Goal: Communication & Community: Answer question/provide support

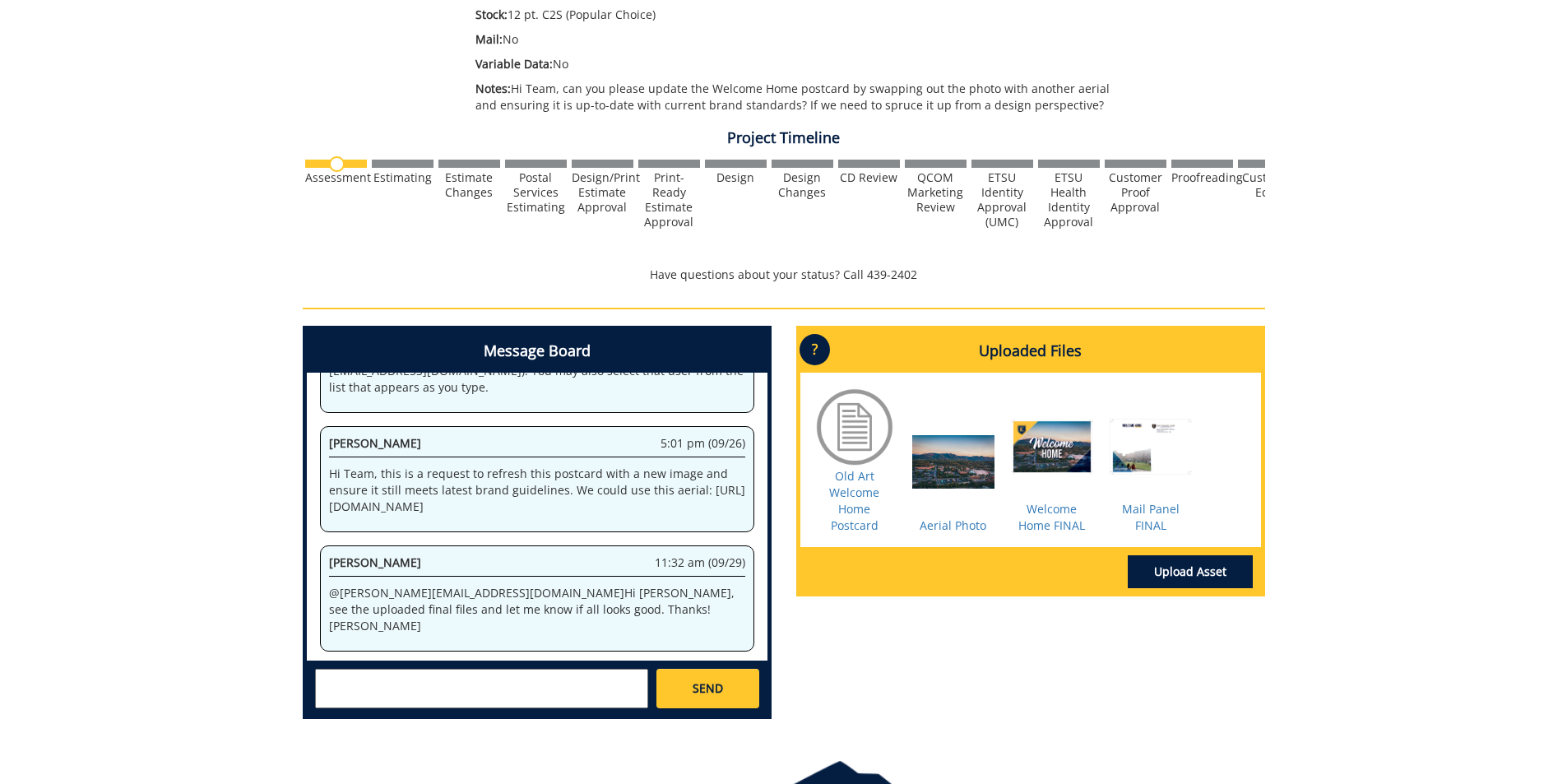
scroll to position [494, 0]
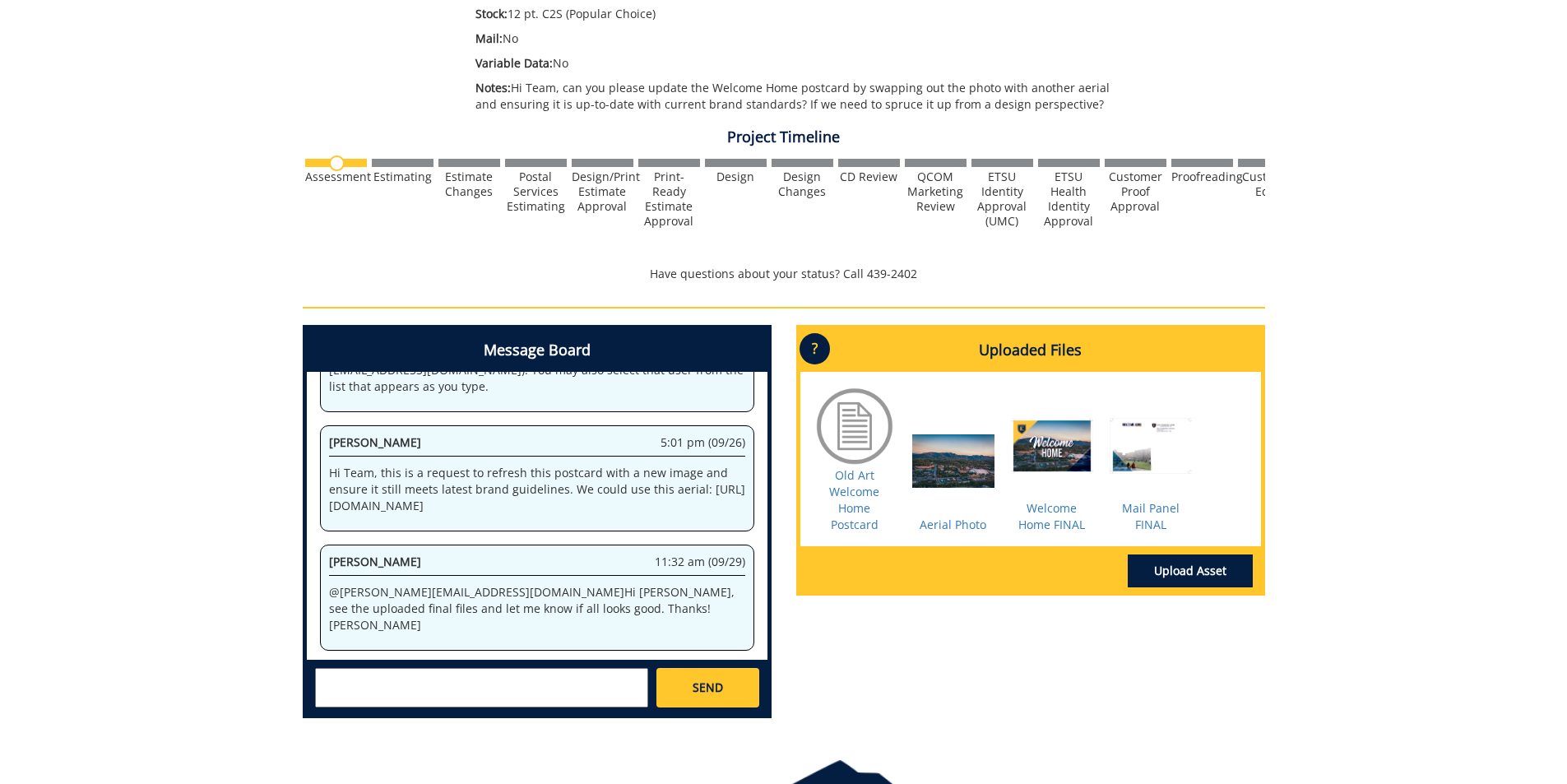
click at [1045, 468] on div at bounding box center [1052, 459] width 82 height 82
click at [1047, 457] on div at bounding box center [1052, 459] width 82 height 82
click at [957, 472] on div at bounding box center [953, 475] width 82 height 82
click at [962, 533] on div "Aerial Photo" at bounding box center [953, 484] width 82 height 99
click at [966, 526] on link "Aerial Photo" at bounding box center [953, 523] width 67 height 16
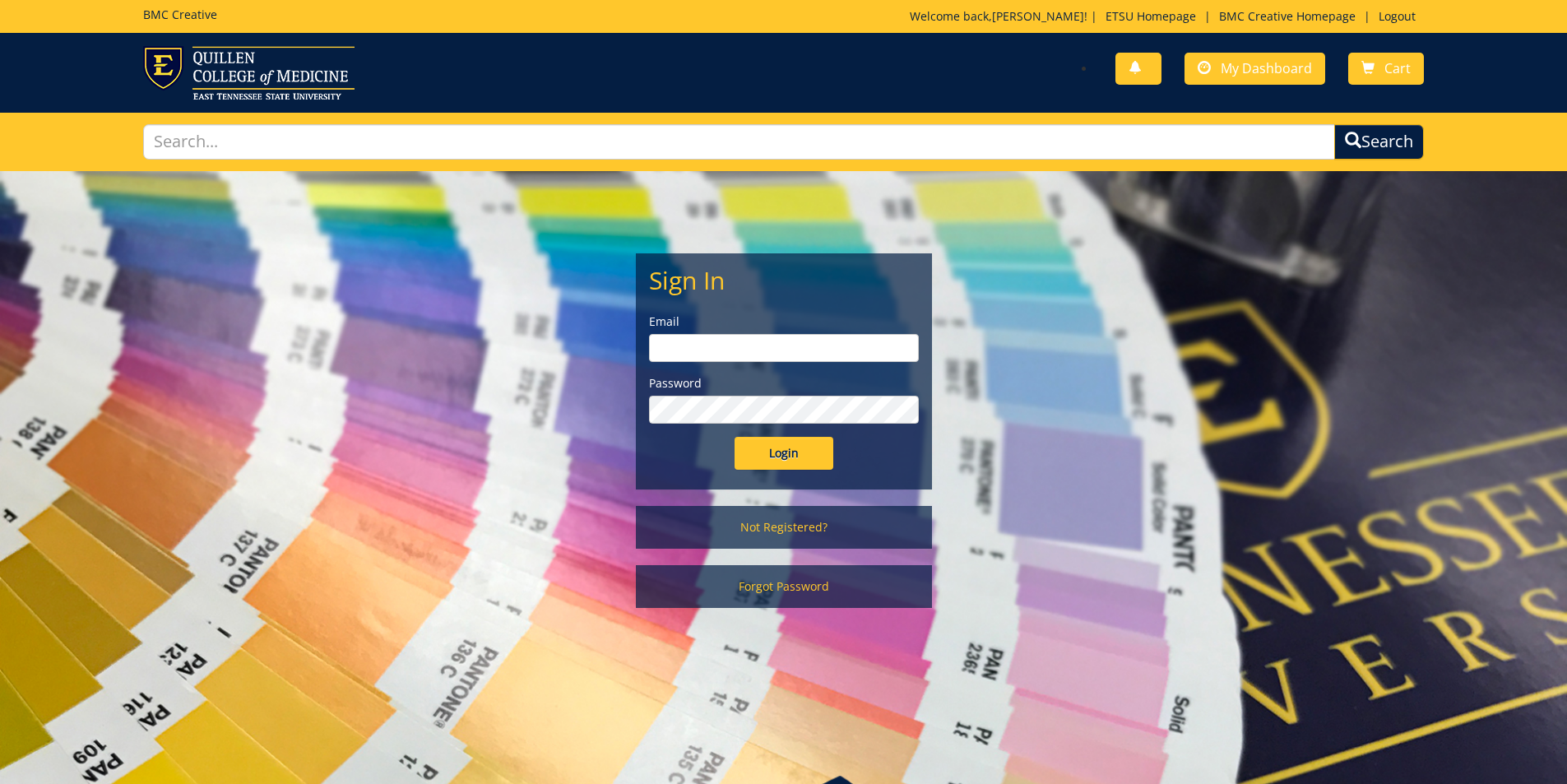
type input "goepel@etsu.edu"
click at [785, 449] on input "Login" at bounding box center [784, 453] width 99 height 33
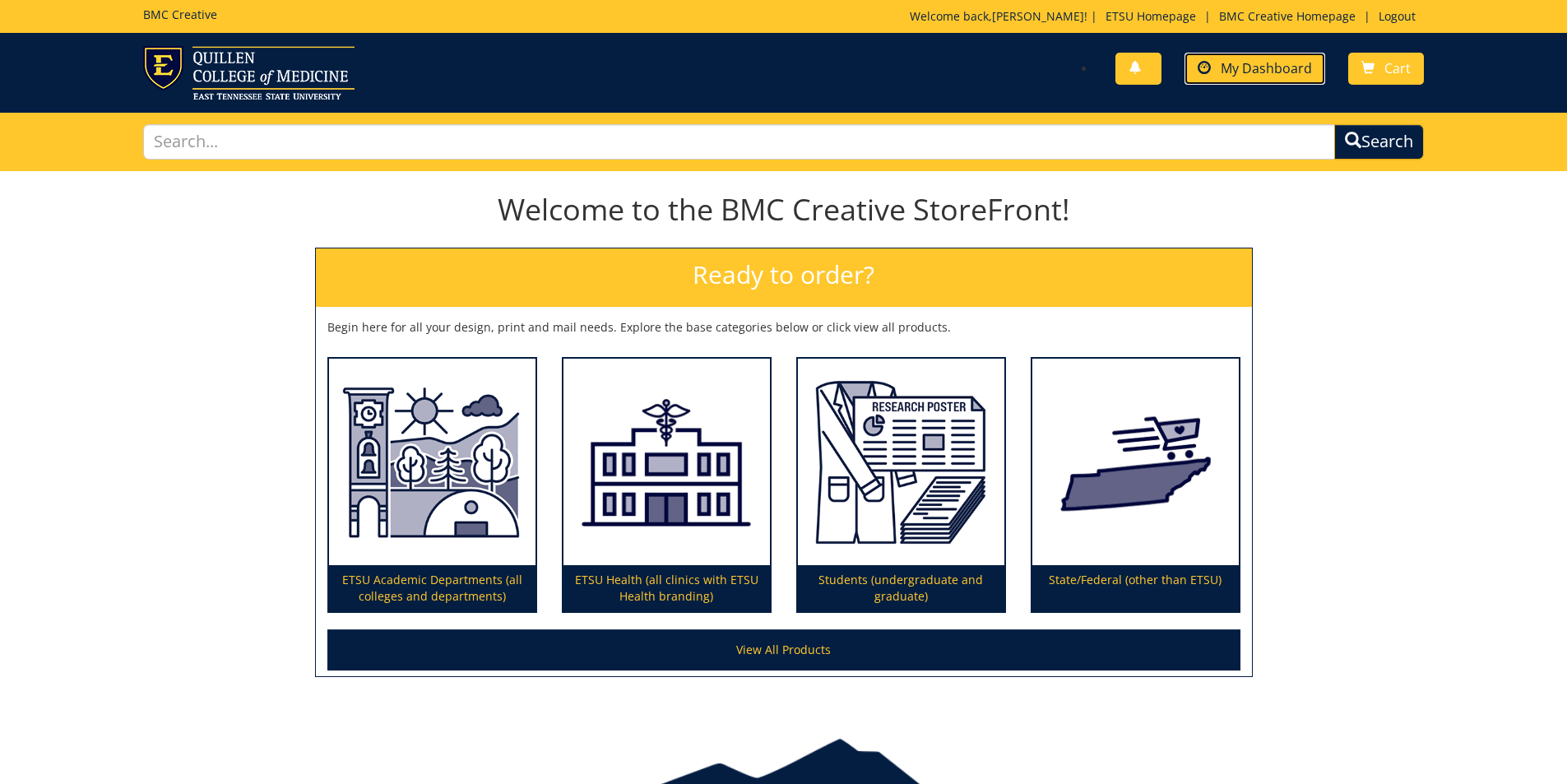
click at [1289, 76] on span "My Dashboard" at bounding box center [1266, 68] width 92 height 18
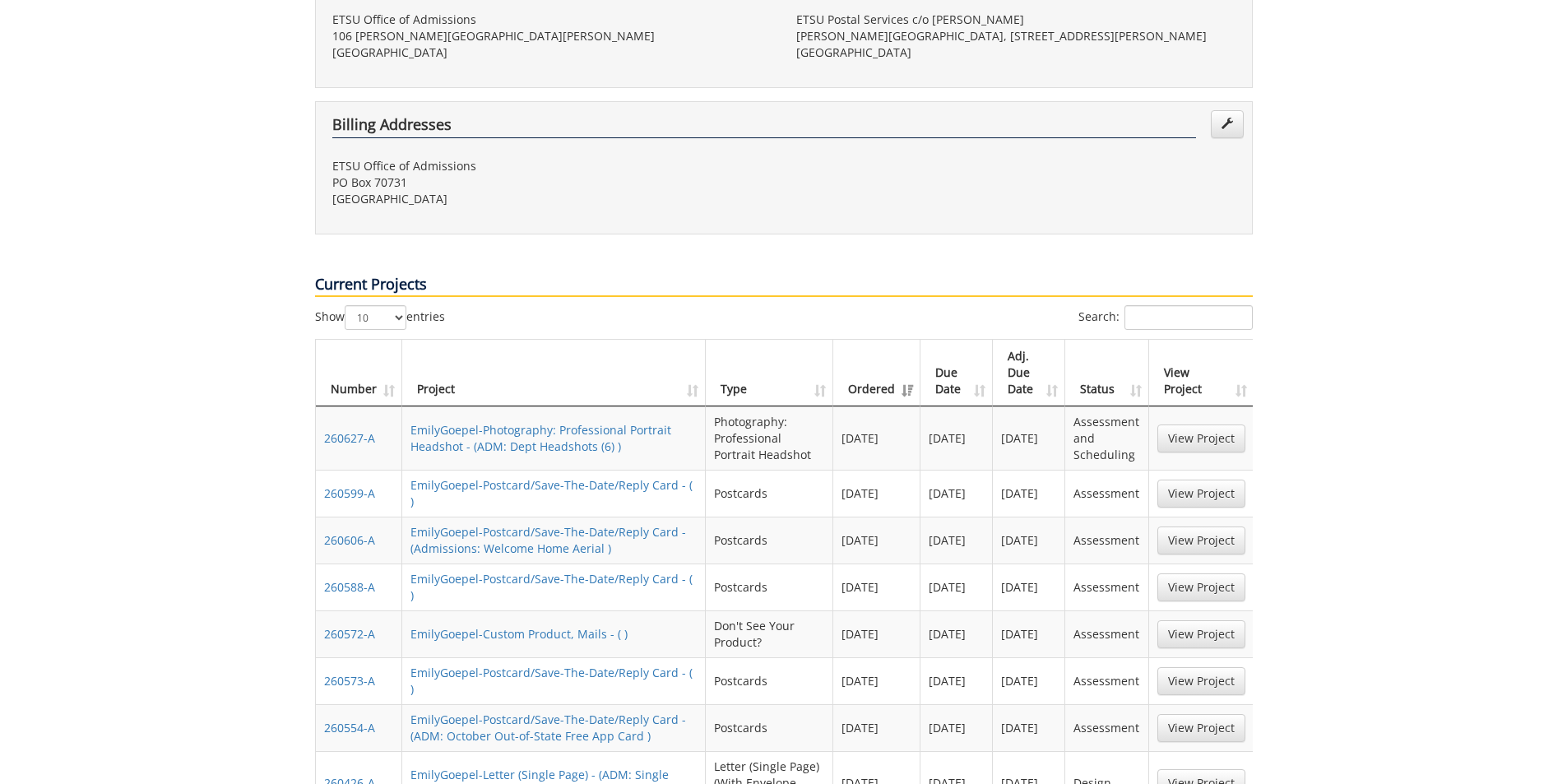
scroll to position [576, 0]
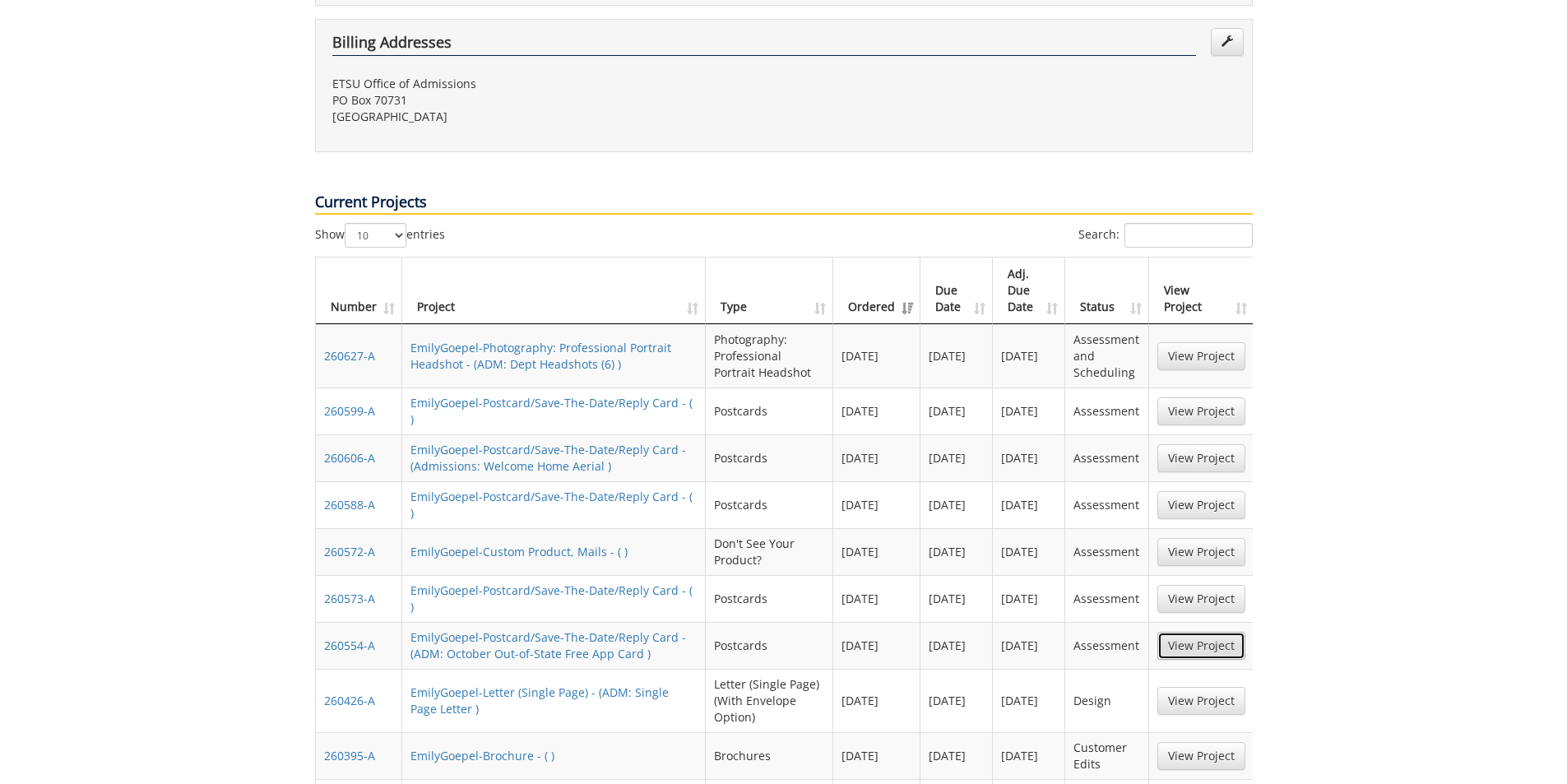
click at [1198, 631] on link "View Project" at bounding box center [1201, 645] width 88 height 28
click at [1197, 538] on link "View Project" at bounding box center [1201, 552] width 88 height 28
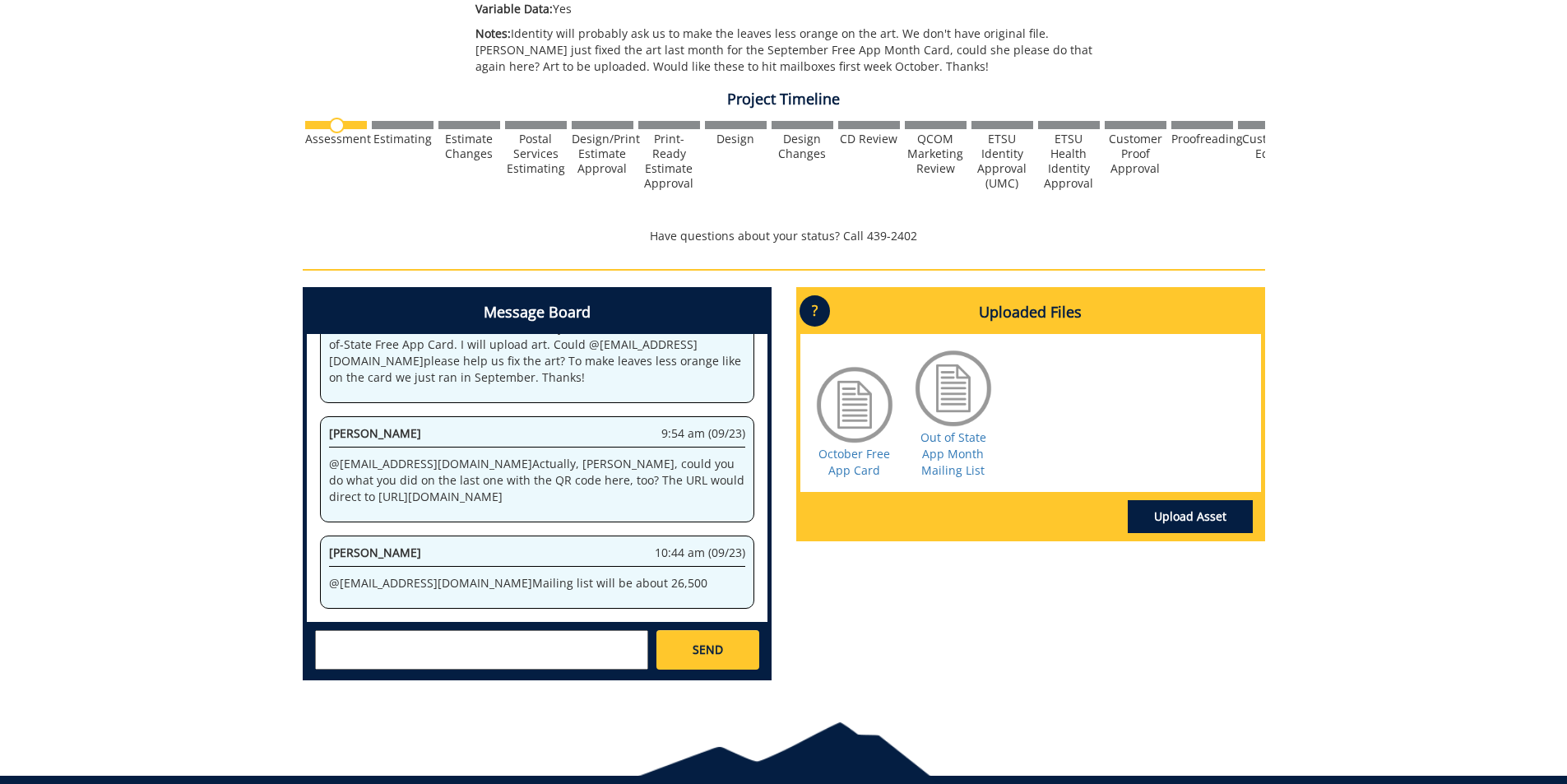
scroll to position [576, 0]
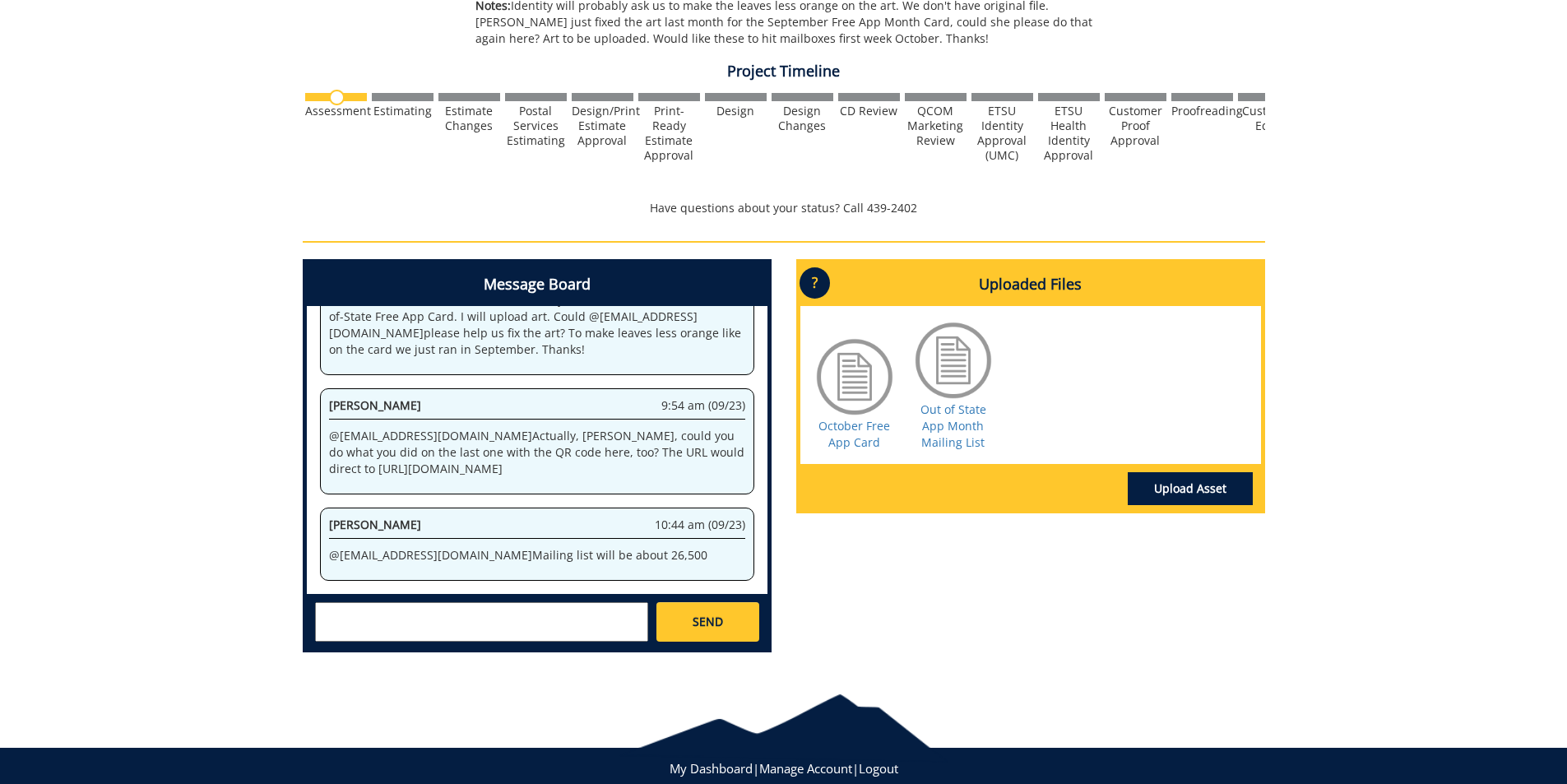
click at [518, 623] on textarea at bounding box center [482, 621] width 333 height 40
type textarea "@conleyga@etsu.edu Howdy Fred, this is one we would like to be mailed next week…"
click at [690, 615] on link "SEND" at bounding box center [708, 621] width 102 height 40
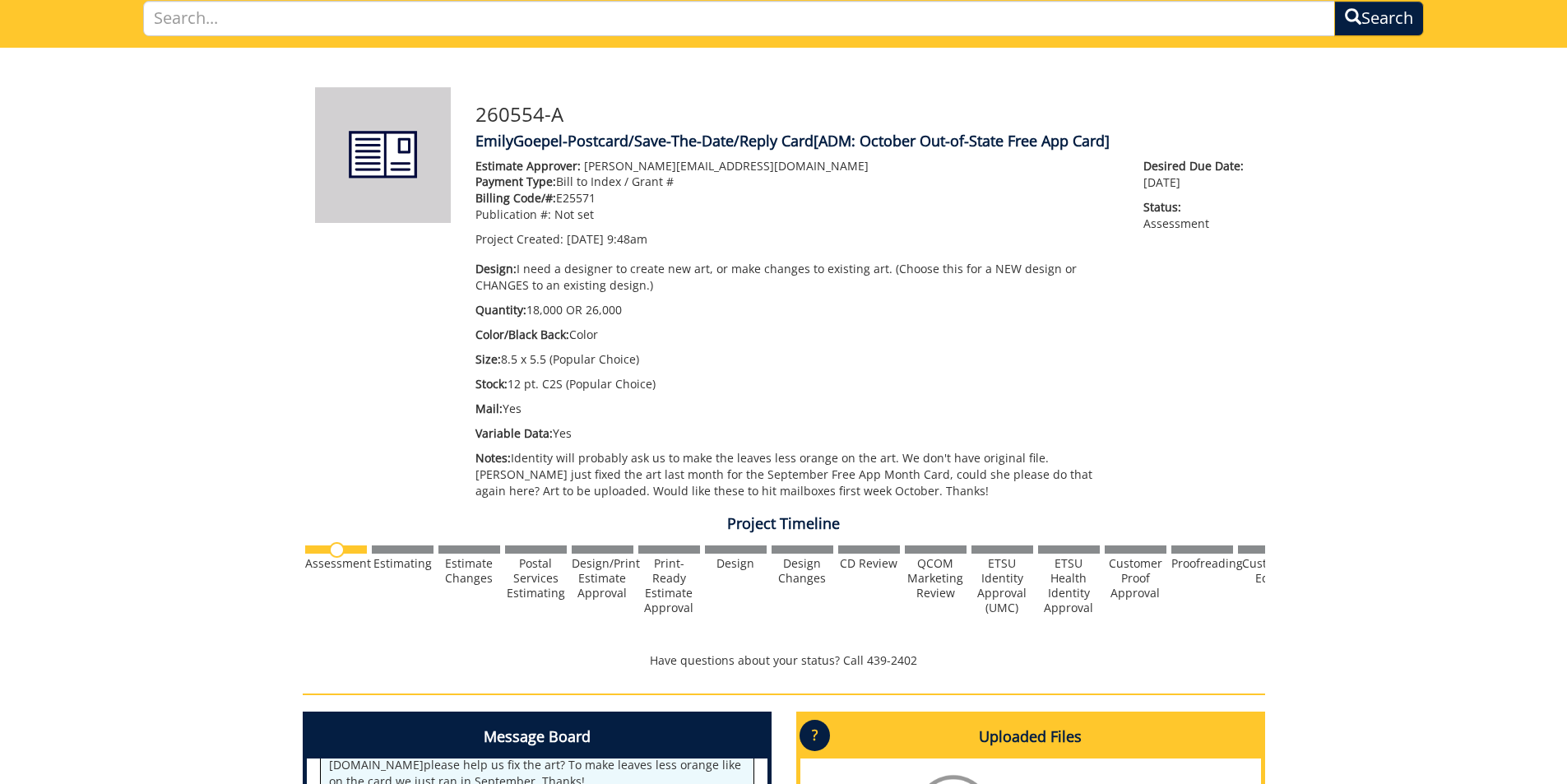
scroll to position [82, 0]
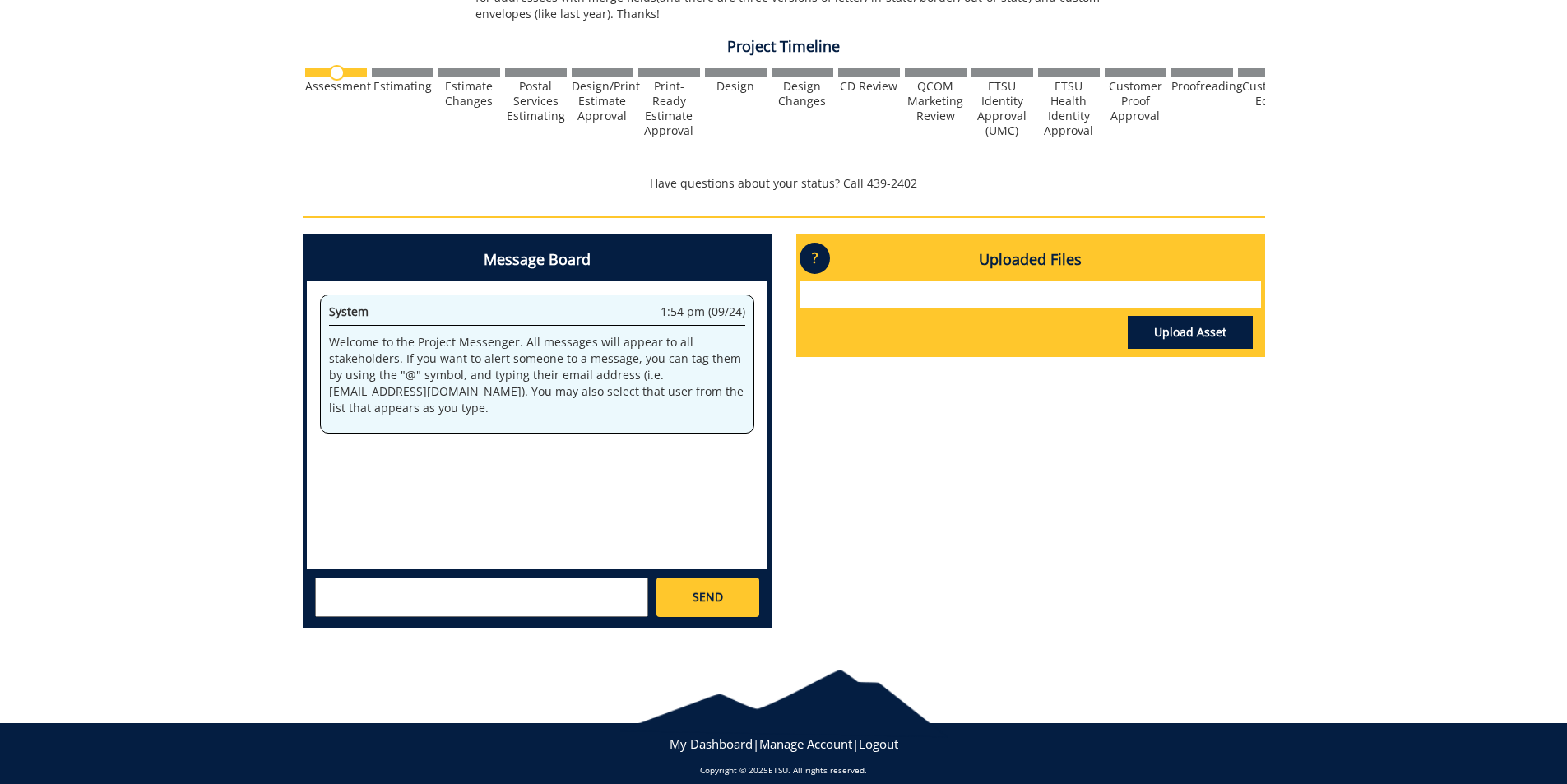
scroll to position [123, 0]
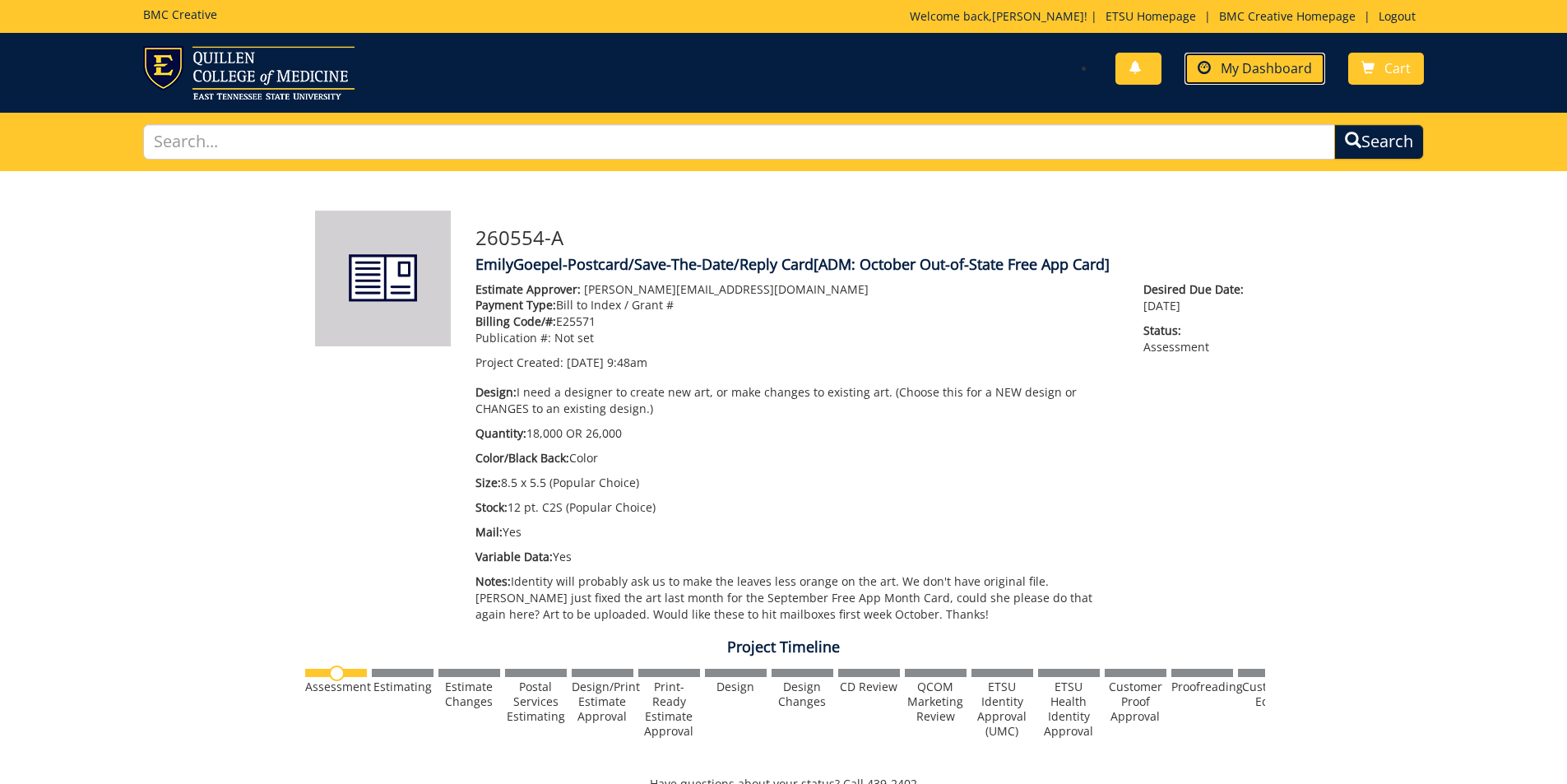
click at [1271, 60] on span "My Dashboard" at bounding box center [1266, 68] width 92 height 18
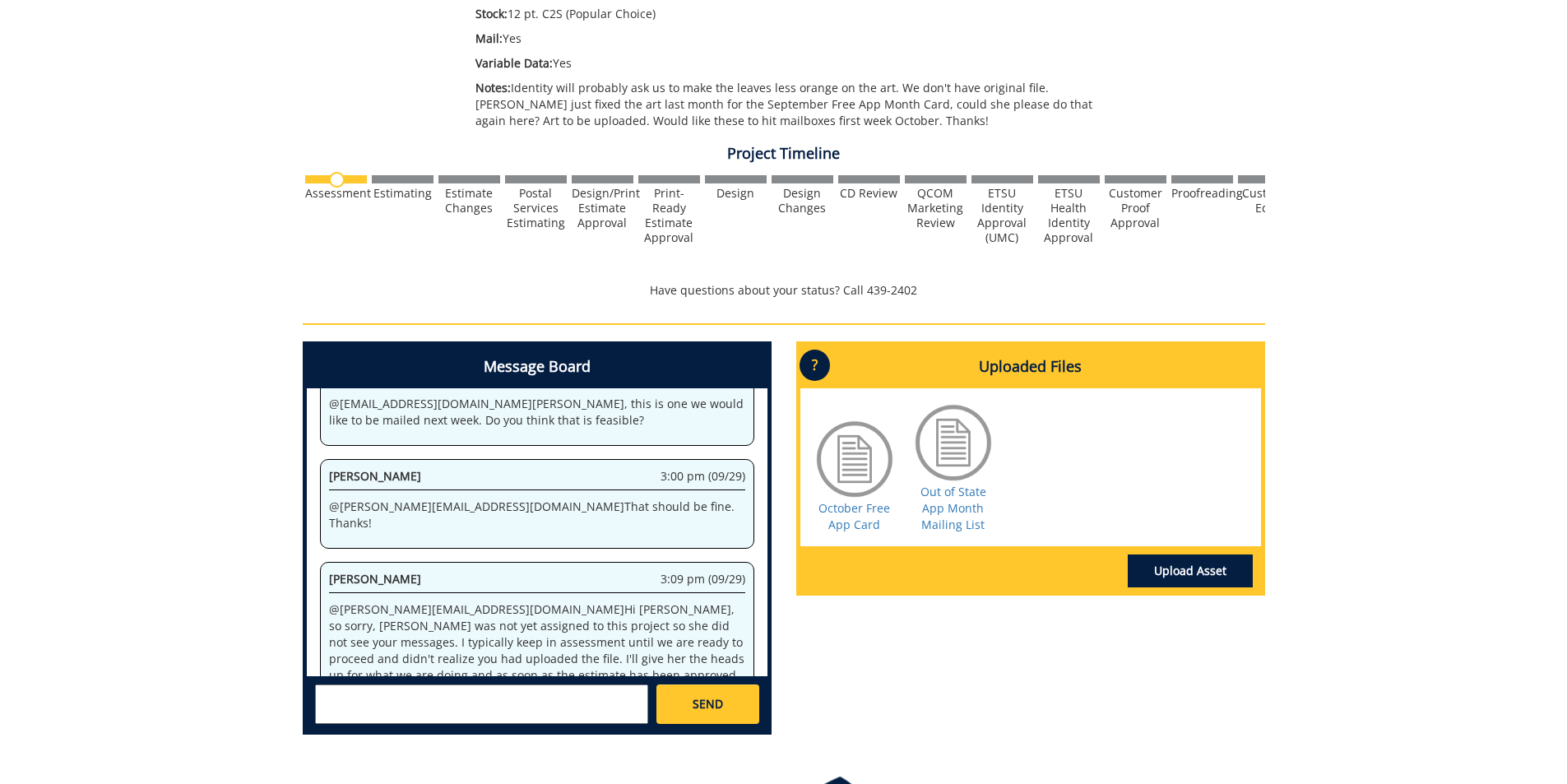
scroll to position [560, 0]
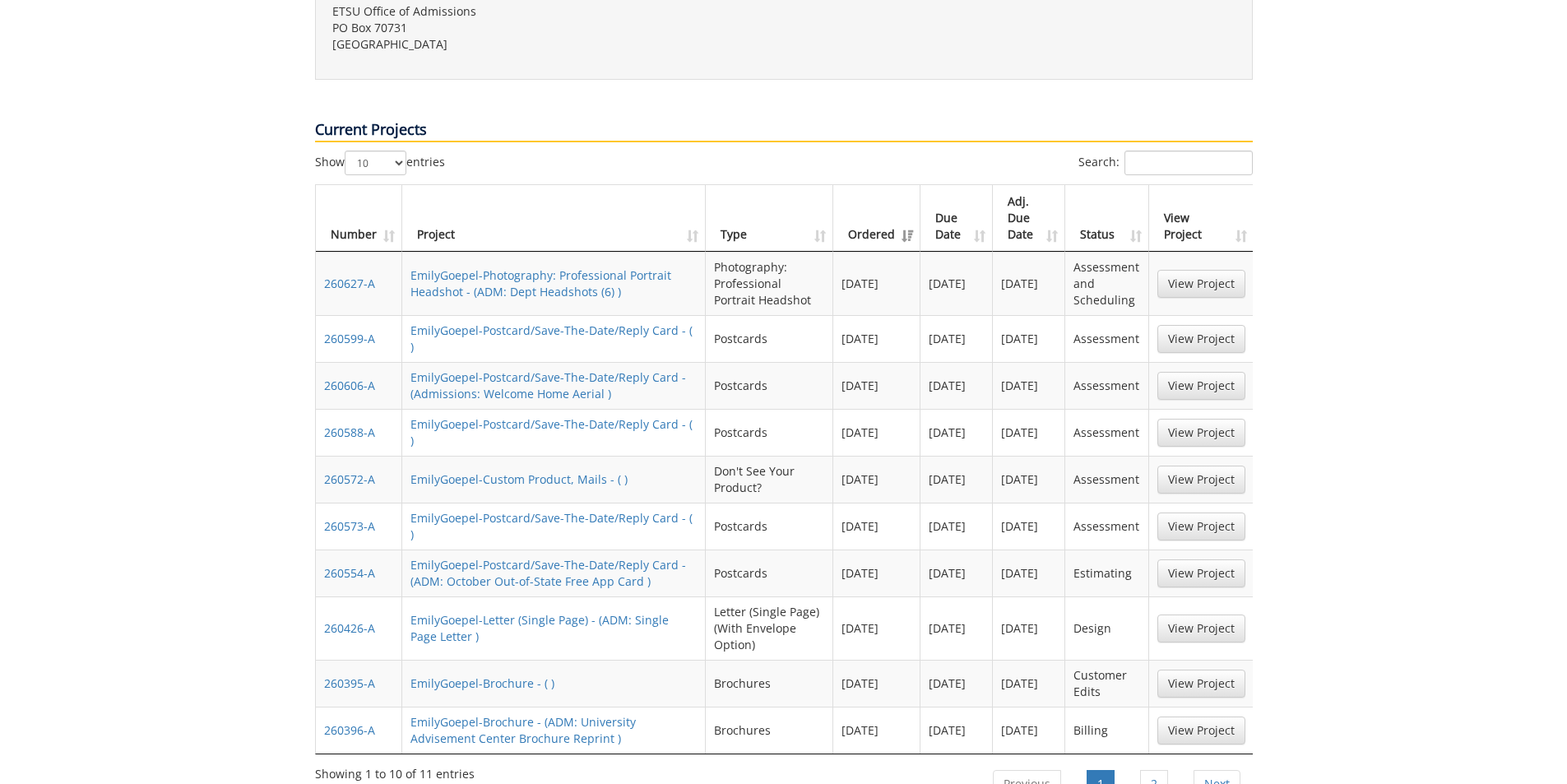
scroll to position [657, 0]
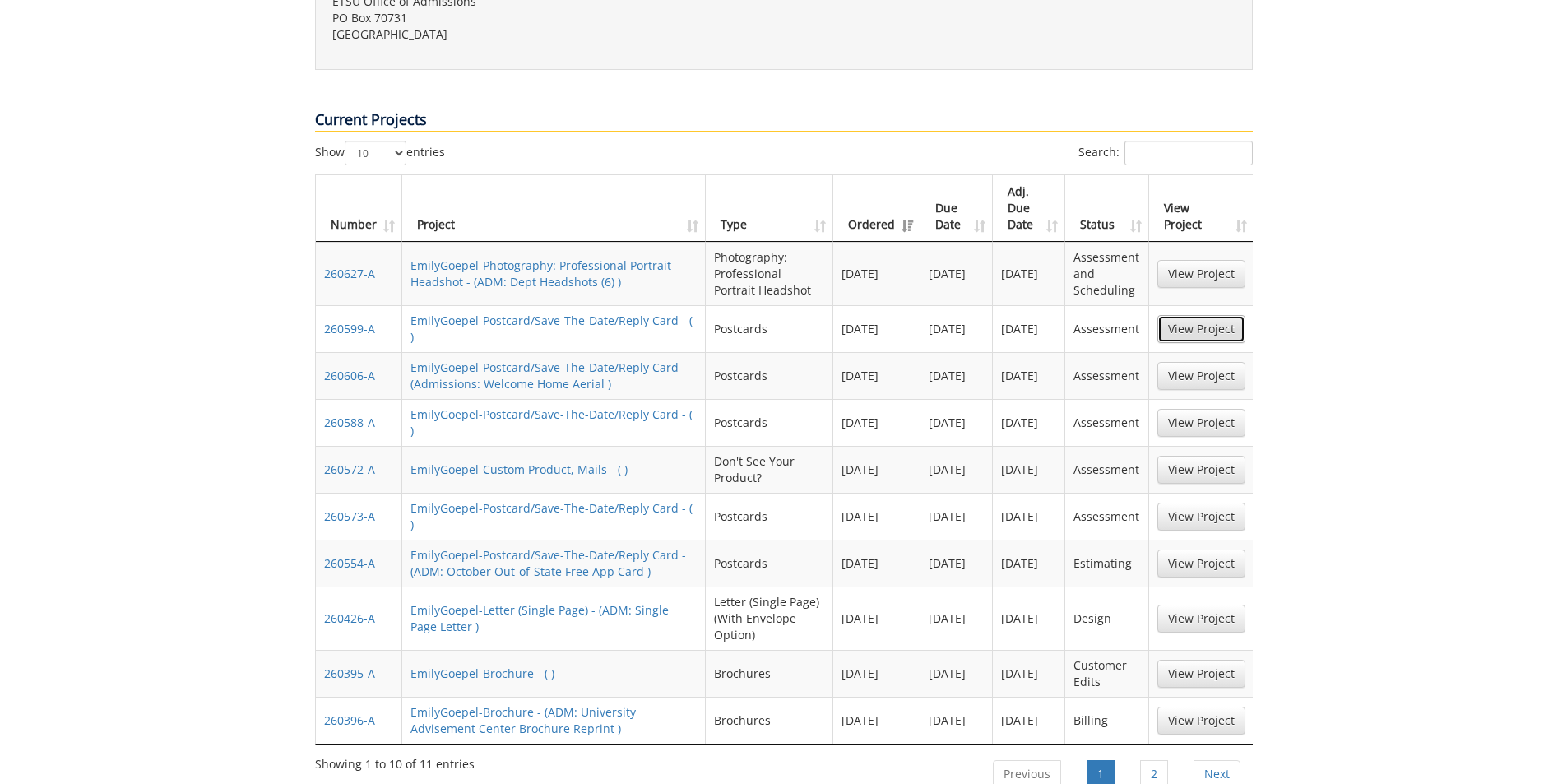
click at [1176, 315] on link "View Project" at bounding box center [1201, 329] width 88 height 28
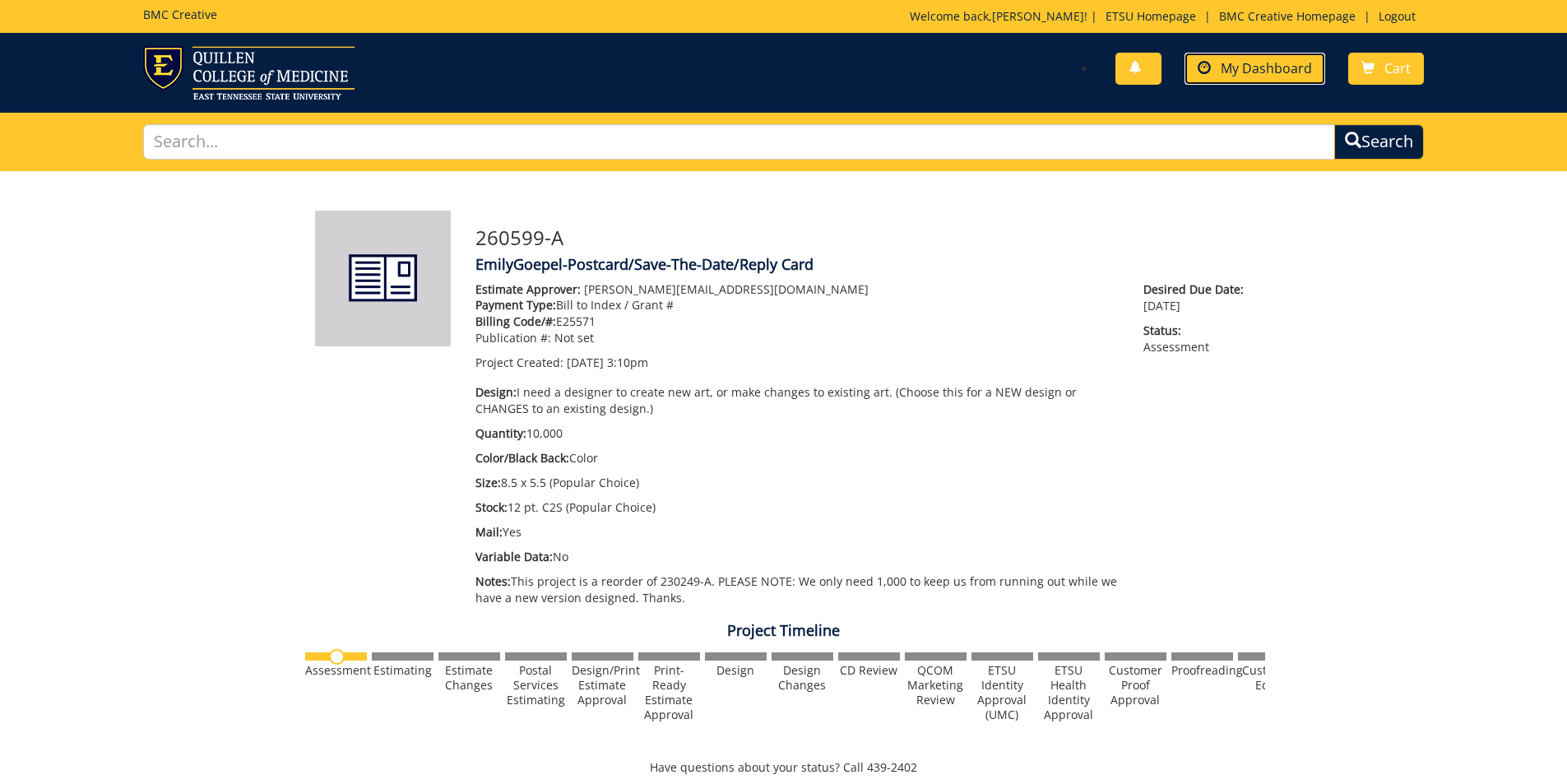
click at [1303, 77] on span "My Dashboard" at bounding box center [1266, 68] width 92 height 18
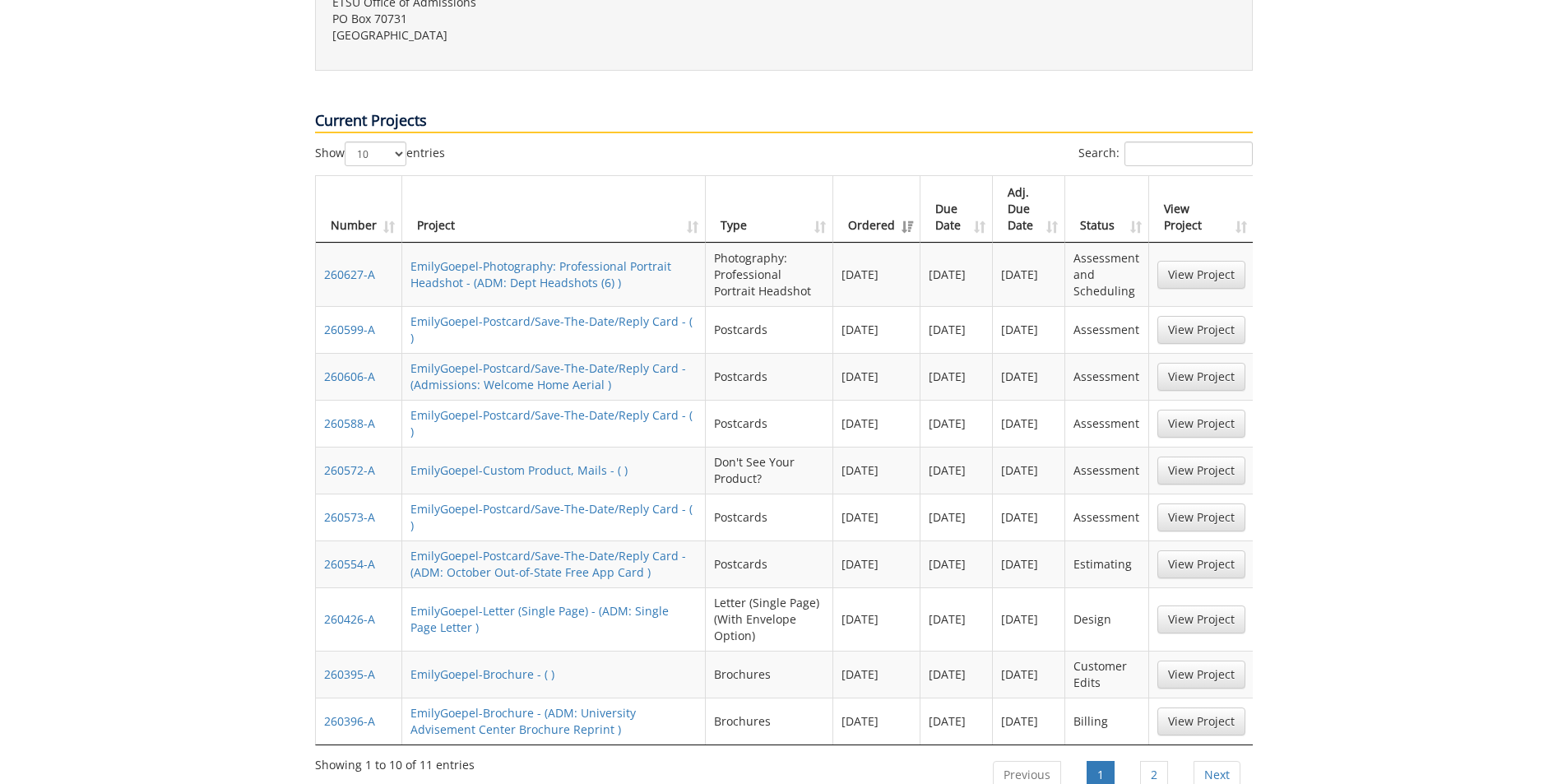
scroll to position [657, 0]
click at [1199, 659] on link "View Project" at bounding box center [1201, 673] width 88 height 28
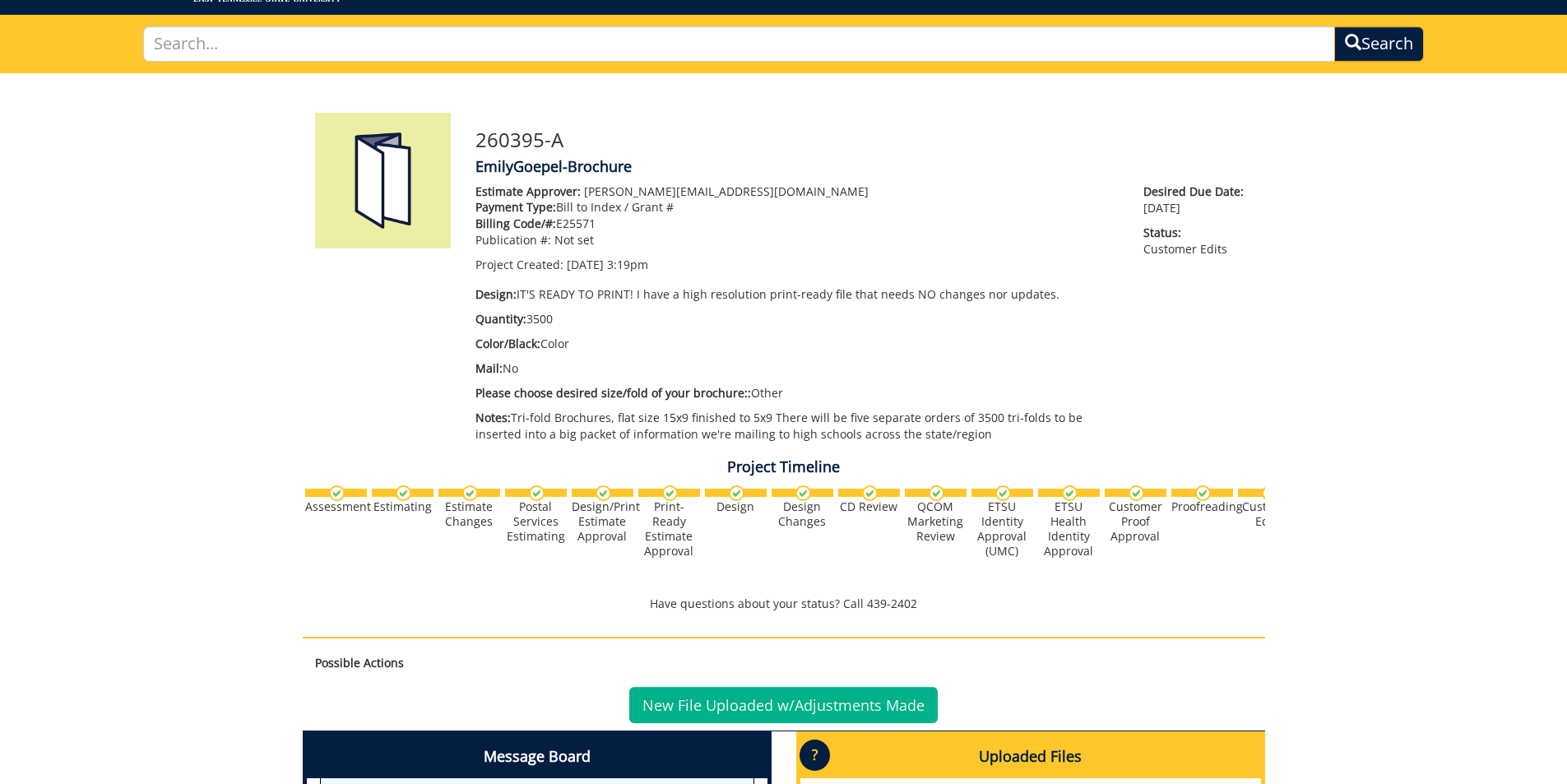
scroll to position [82, 0]
